Goal: Find specific page/section: Find specific page/section

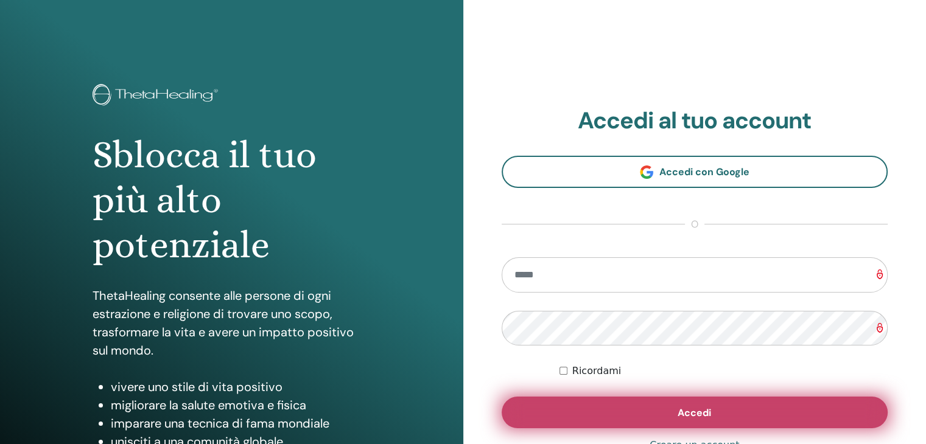
type input "**********"
click at [631, 408] on button "Accedi" at bounding box center [694, 413] width 386 height 32
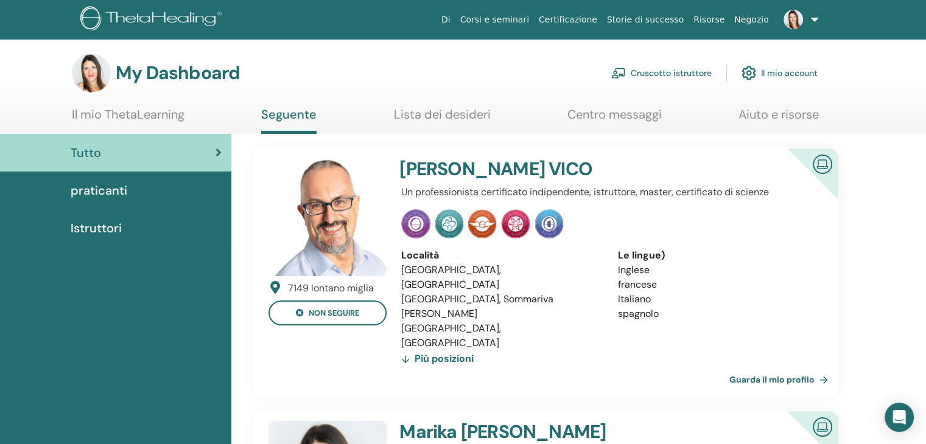
click at [116, 188] on span "praticanti" at bounding box center [99, 190] width 57 height 18
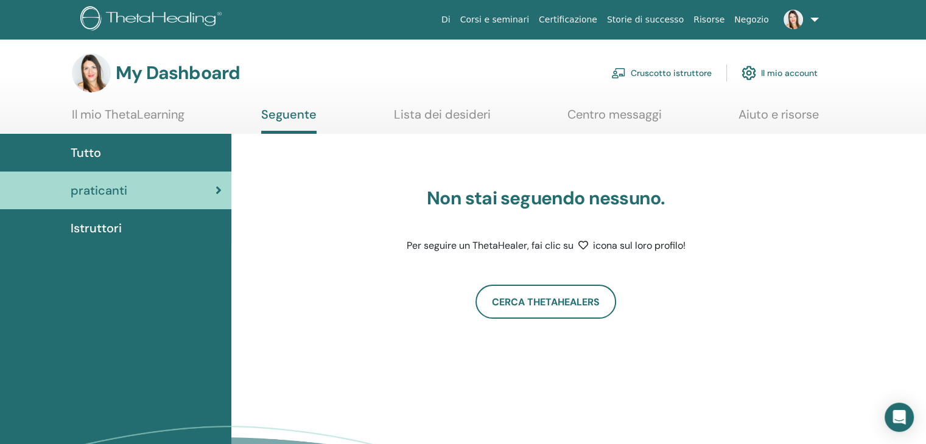
click at [102, 231] on span "Istruttori" at bounding box center [96, 228] width 51 height 18
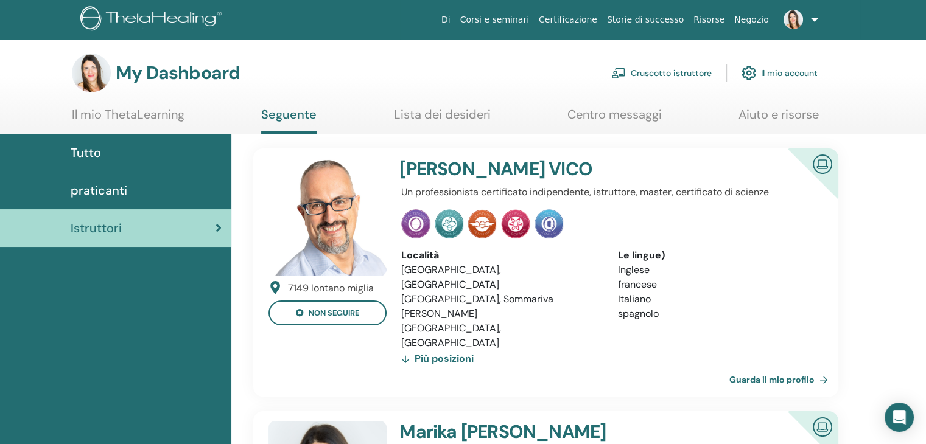
click at [526, 21] on link "Corsi e seminari" at bounding box center [494, 20] width 79 height 23
click at [697, 71] on link "Cruscotto istruttore" at bounding box center [661, 73] width 100 height 27
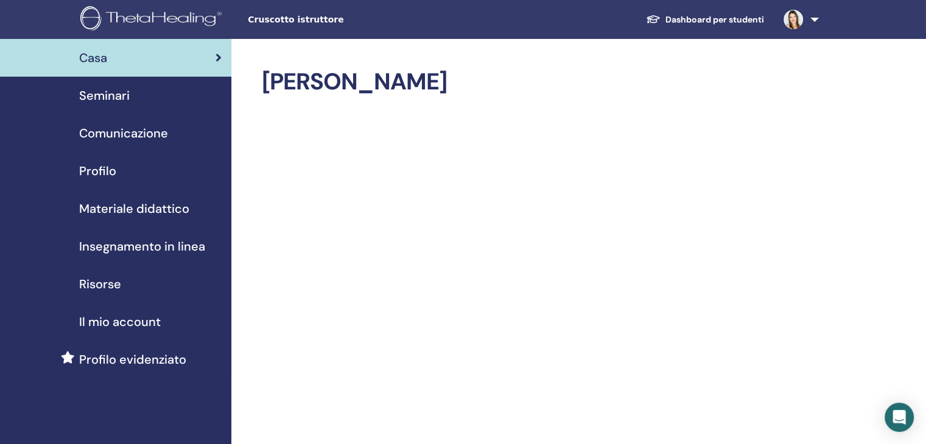
click at [120, 102] on span "Seminari" at bounding box center [104, 95] width 51 height 18
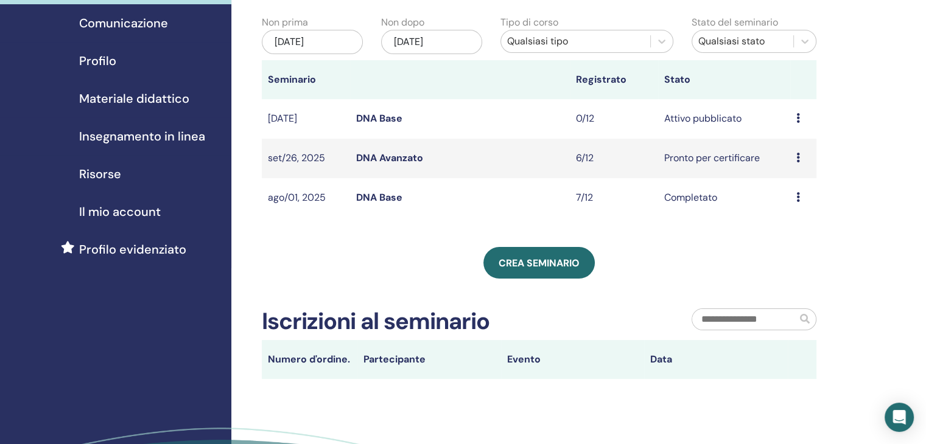
scroll to position [61, 0]
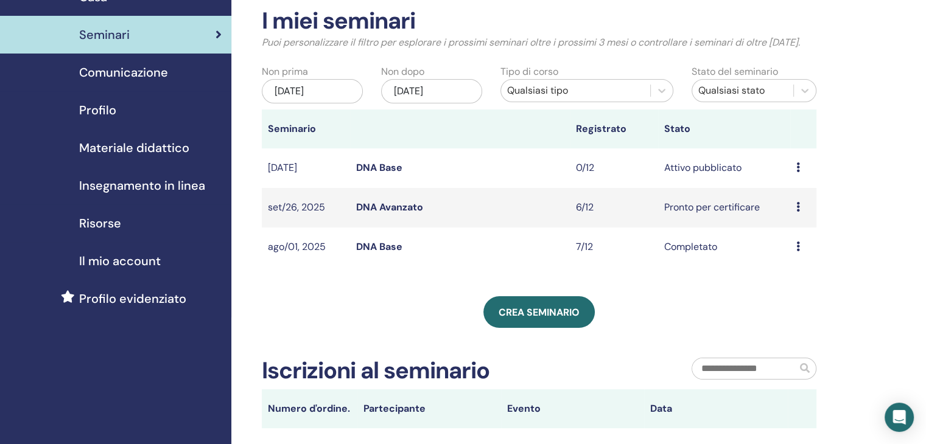
click at [116, 186] on span "Insegnamento in linea" at bounding box center [142, 185] width 126 height 18
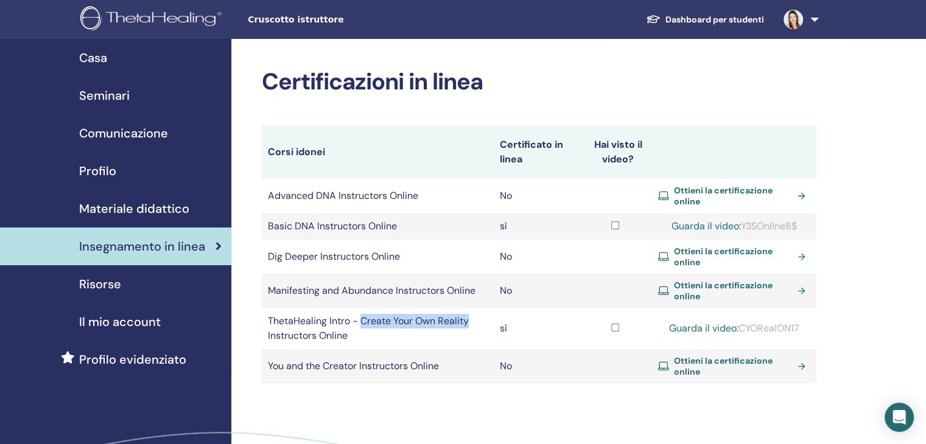
drag, startPoint x: 363, startPoint y: 322, endPoint x: 474, endPoint y: 326, distance: 111.5
click at [474, 326] on td "ThetaHealing Intro - Create Your Own Reality Instructors Online" at bounding box center [378, 328] width 232 height 41
click at [330, 330] on td "ThetaHealing Intro - Create Your Own Reality Instructors Online" at bounding box center [378, 328] width 232 height 41
click at [330, 322] on td "ThetaHealing Intro - Create Your Own Reality Instructors Online" at bounding box center [378, 328] width 232 height 41
